Goal: Find specific page/section: Find specific page/section

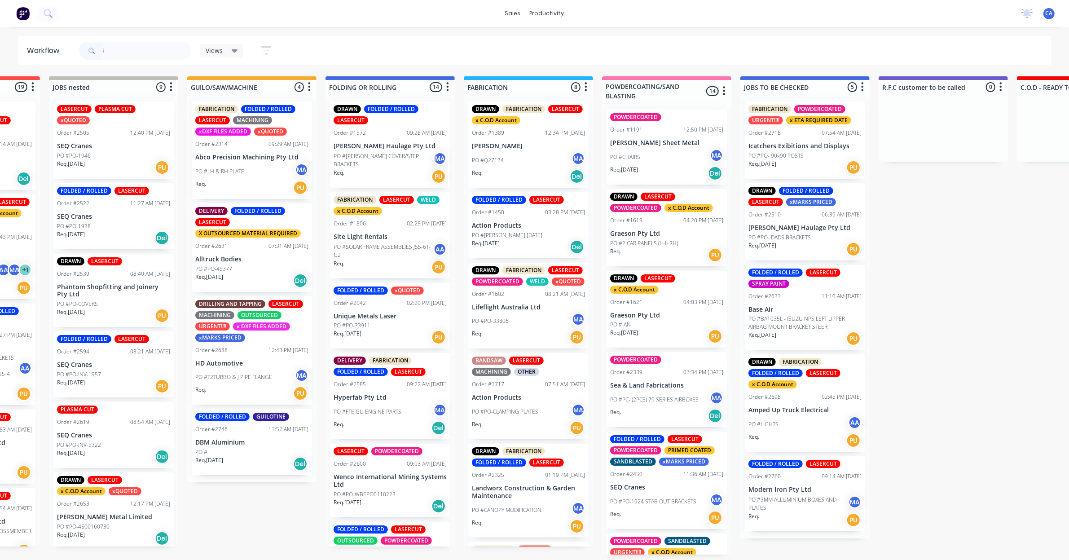
scroll to position [672, 0]
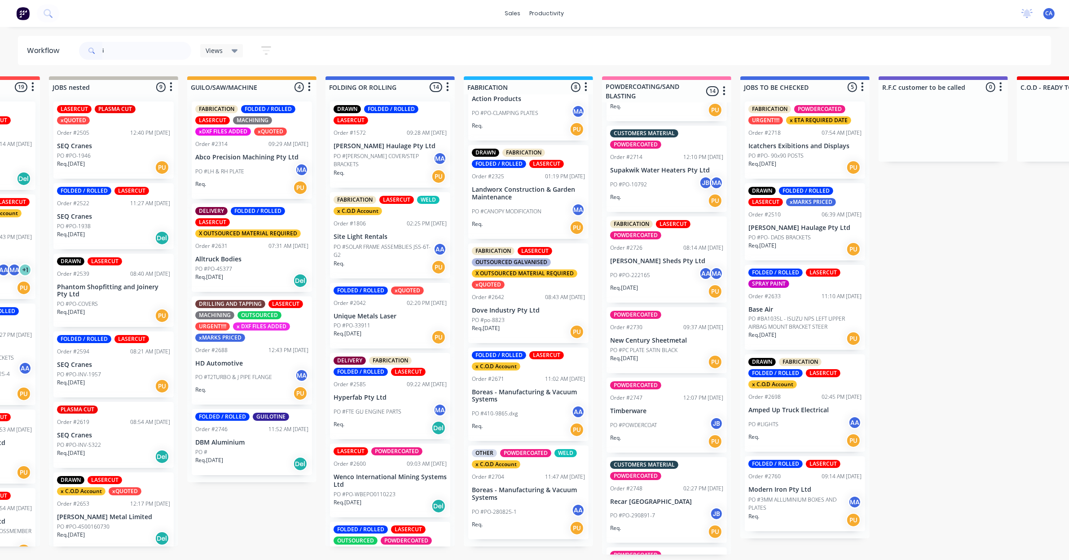
drag, startPoint x: 0, startPoint y: 0, endPoint x: 54, endPoint y: 61, distance: 81.4
click at [55, 61] on header "Workflow i Views Save new view None (Default) edit Show/Hide statuses Show line…" at bounding box center [534, 50] width 1033 height 29
type input "all truck"
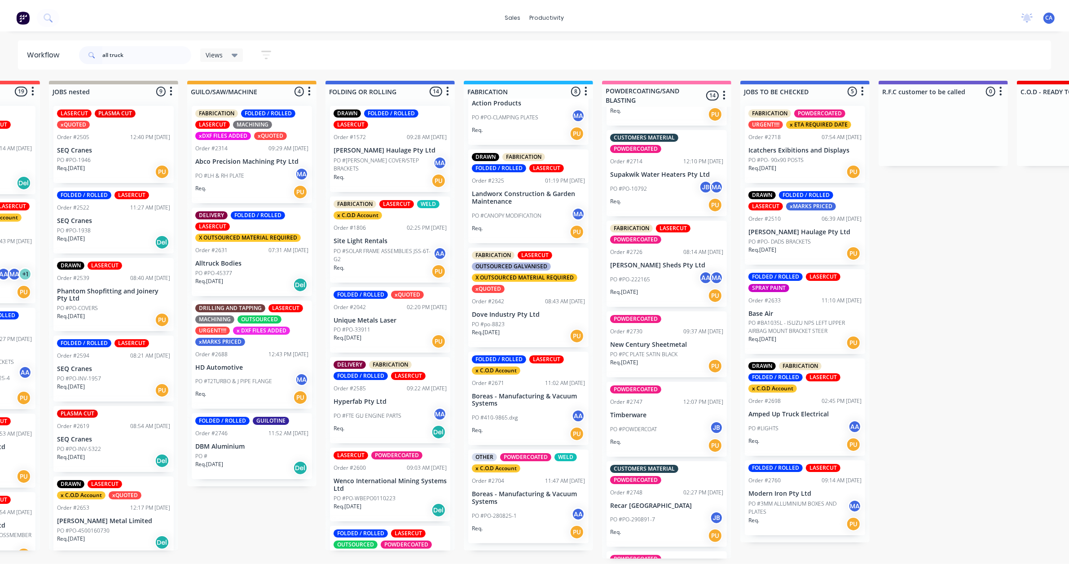
scroll to position [0, 0]
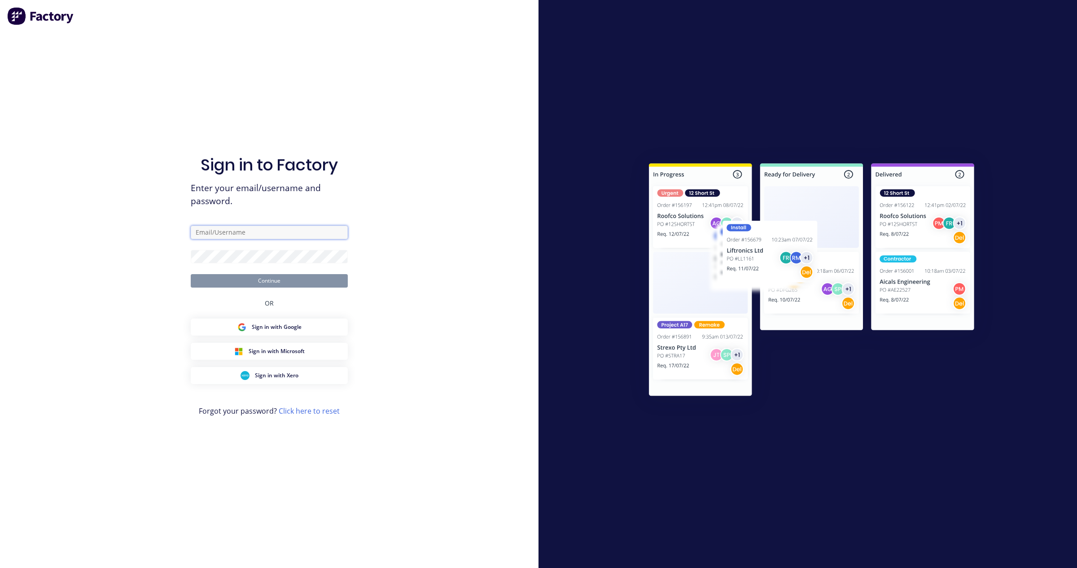
type input "[EMAIL_ADDRESS][DOMAIN_NAME]"
click at [264, 224] on div "Sign in to Factory Enter your email/username and password. [EMAIL_ADDRESS][DOMA…" at bounding box center [269, 293] width 157 height 536
click at [295, 277] on button "Continue" at bounding box center [269, 280] width 157 height 13
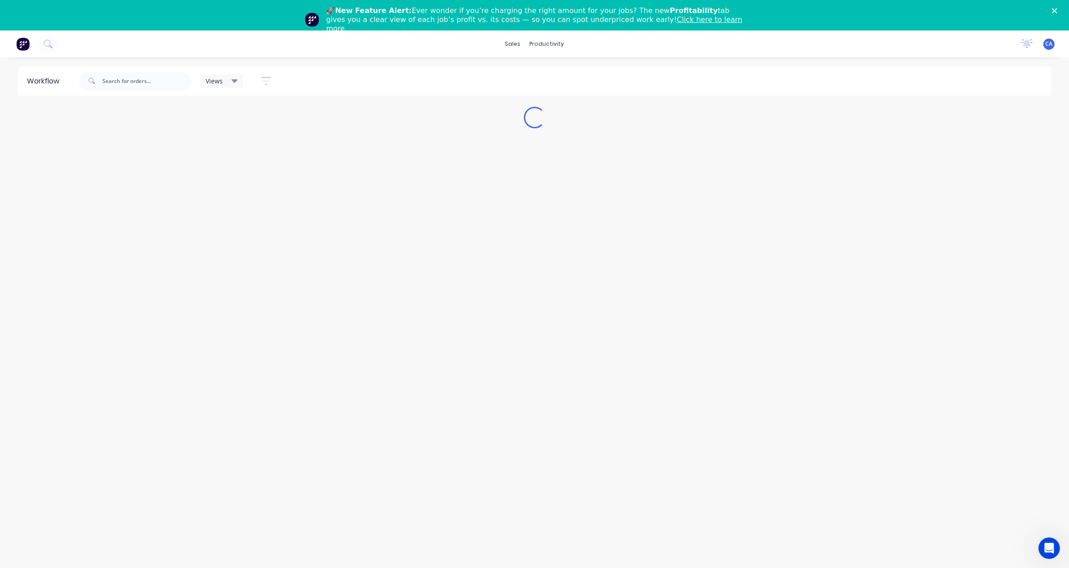
click at [1057, 10] on icon "Close" at bounding box center [1054, 10] width 5 height 5
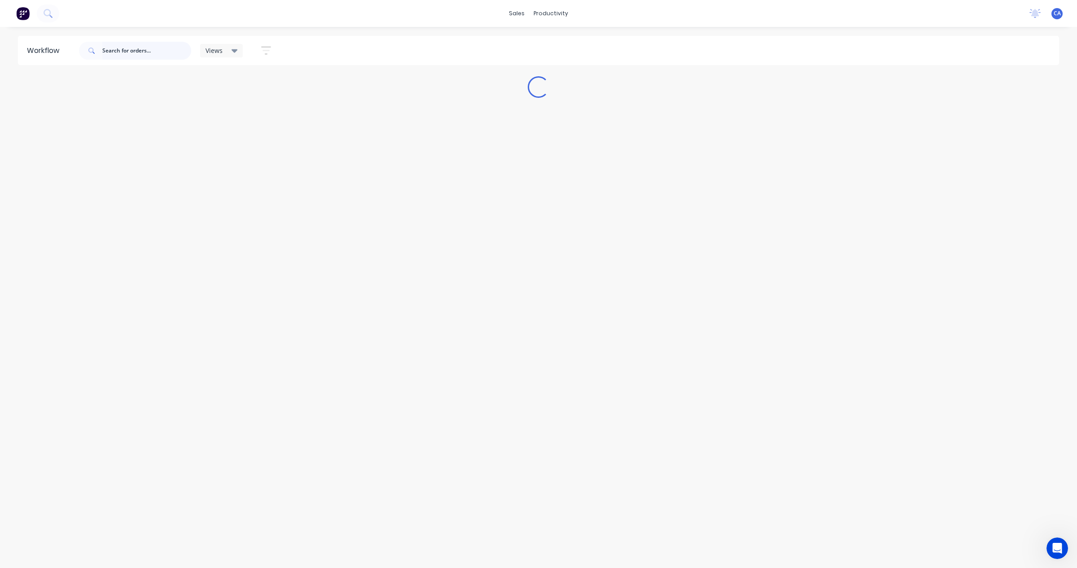
click at [145, 48] on input "text" at bounding box center [146, 51] width 89 height 18
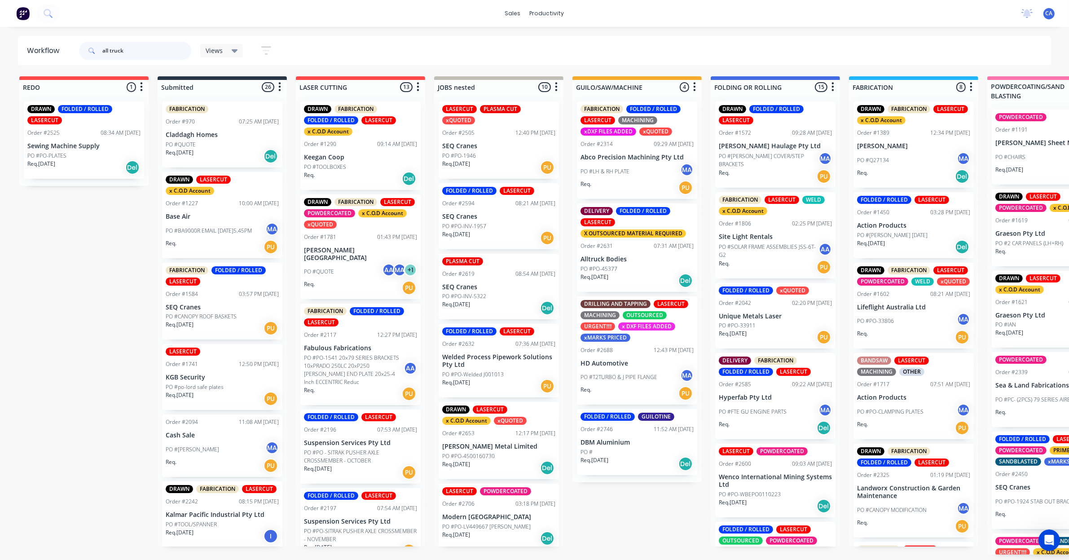
click at [145, 49] on input "all truck" at bounding box center [146, 51] width 89 height 18
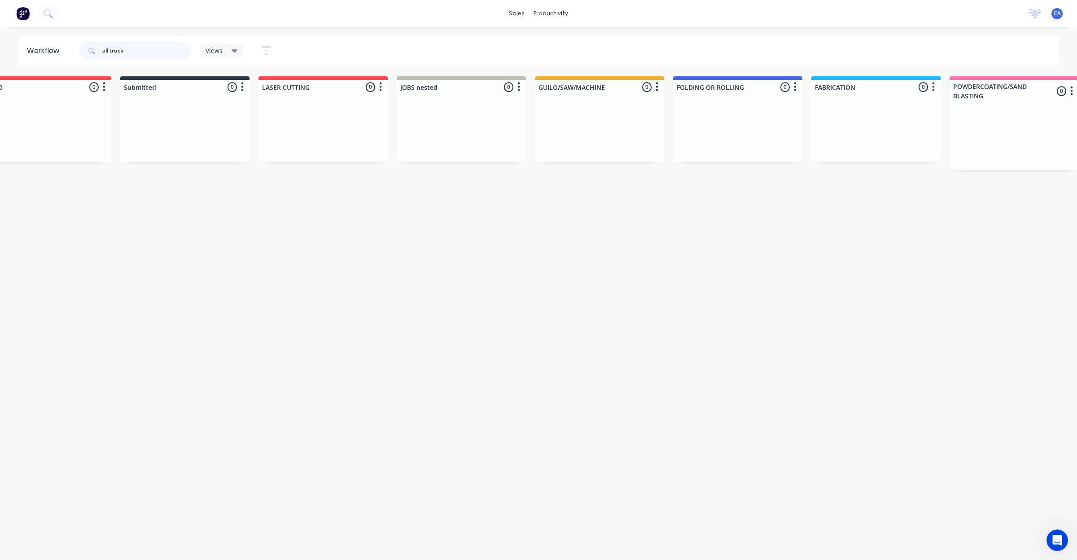
scroll to position [0, 32]
click at [110, 51] on input "all truck" at bounding box center [146, 51] width 89 height 18
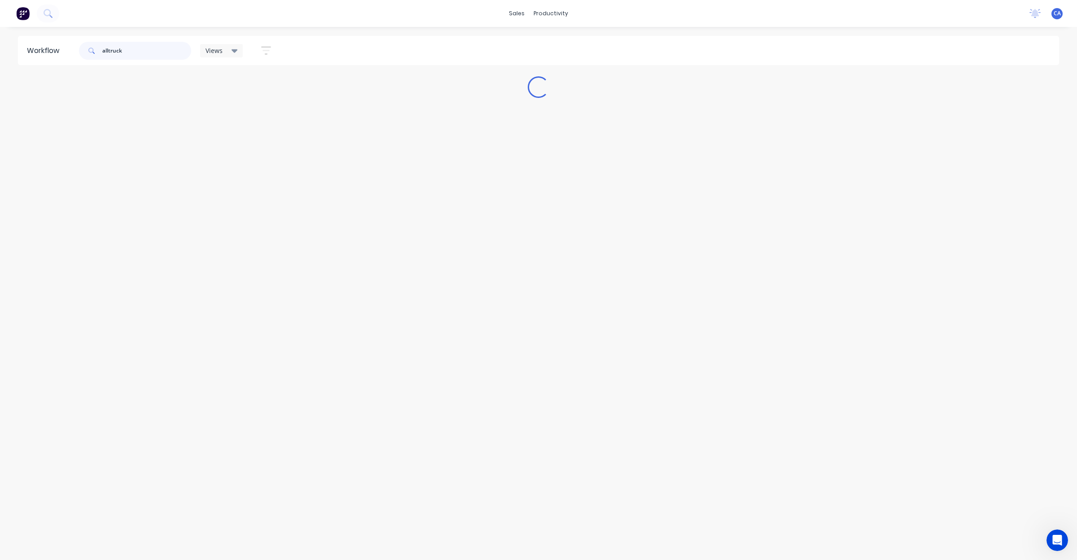
scroll to position [0, 0]
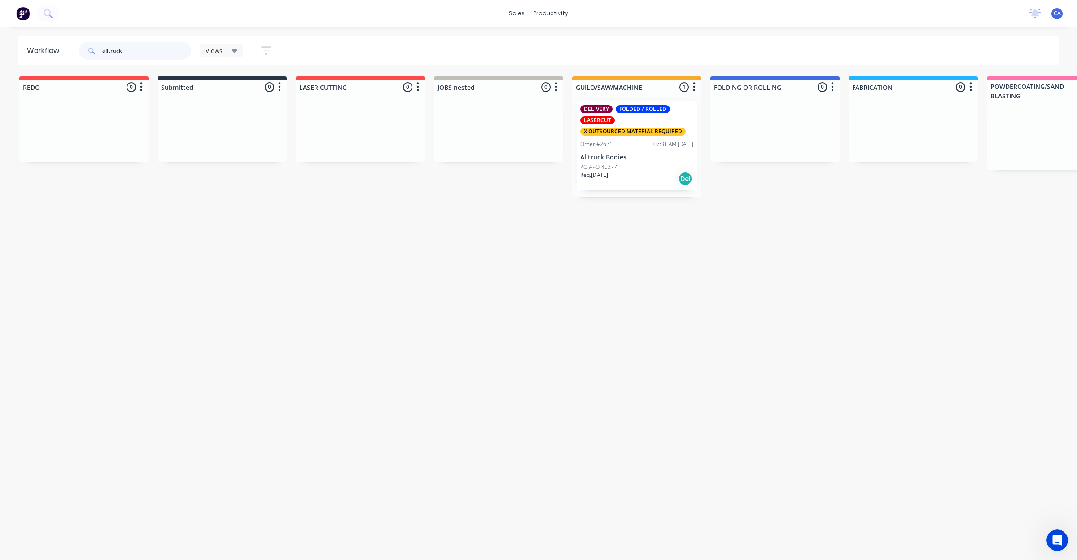
type input "alltruck"
click at [631, 147] on div "Order #2631 07:31 AM [DATE]" at bounding box center [636, 144] width 113 height 8
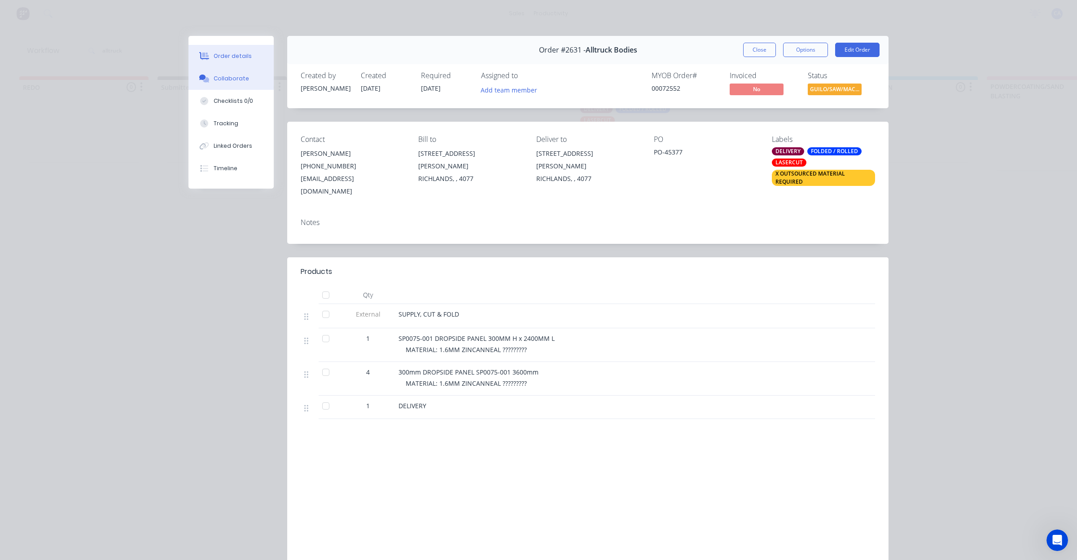
click at [244, 80] on button "Collaborate" at bounding box center [231, 78] width 85 height 22
